Goal: Transaction & Acquisition: Purchase product/service

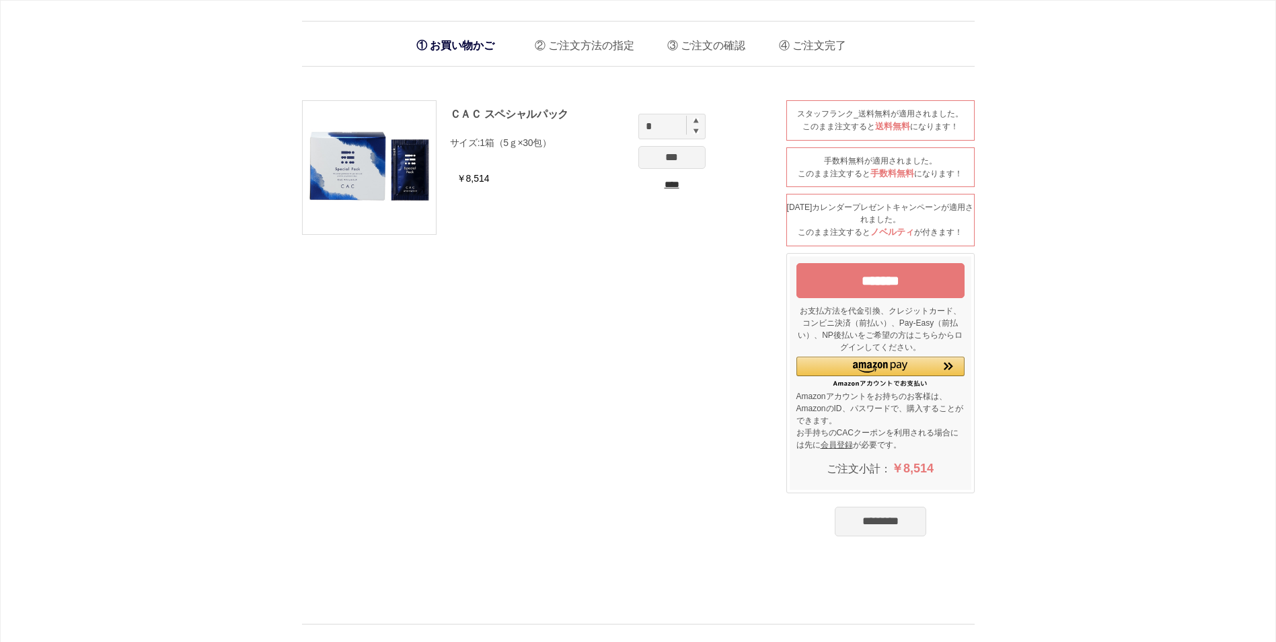
click at [673, 182] on input "****" at bounding box center [671, 185] width 67 height 14
